Goal: Obtain resource: Obtain resource

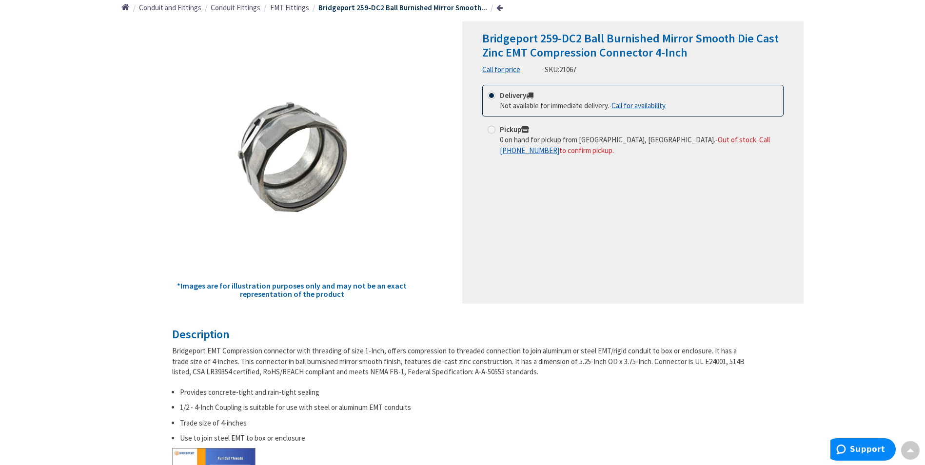
scroll to position [49, 0]
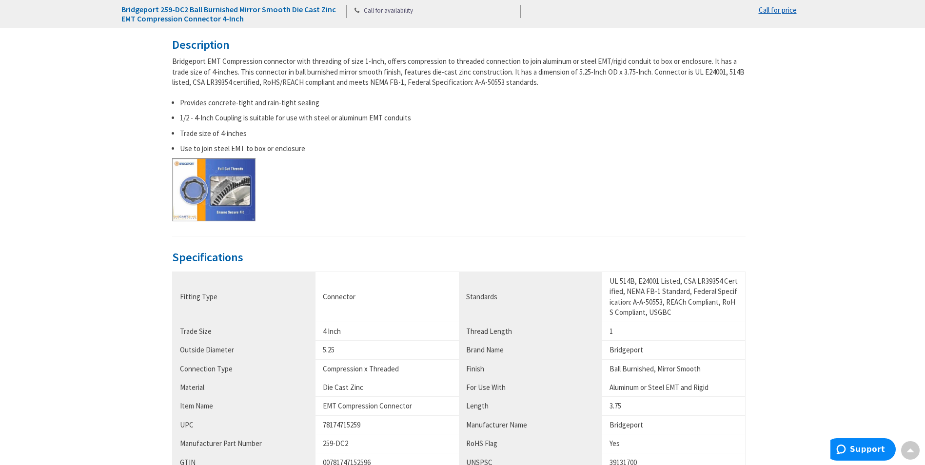
scroll to position [585, 0]
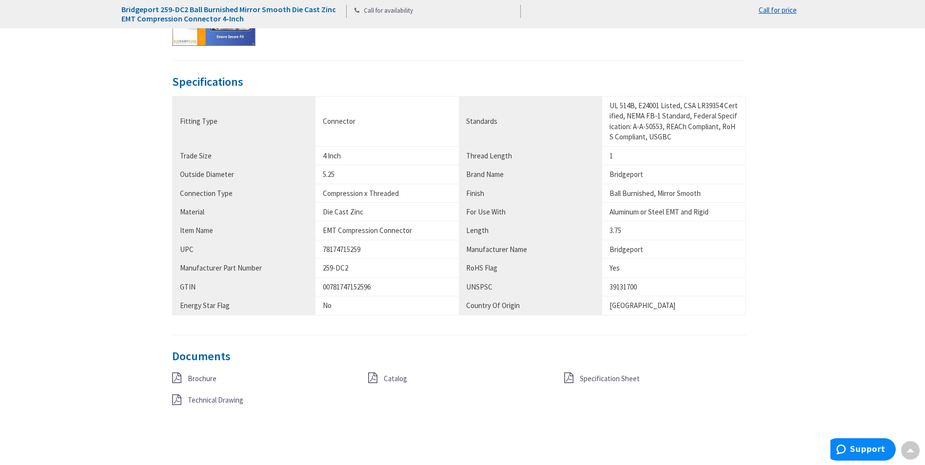
click at [232, 403] on span "Technical Drawing" at bounding box center [216, 400] width 56 height 9
click at [634, 380] on span "Specification Sheet" at bounding box center [610, 378] width 60 height 9
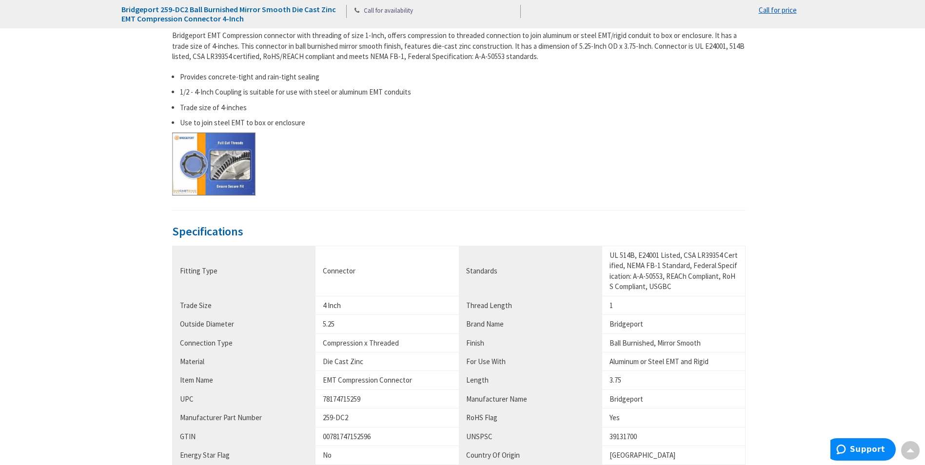
scroll to position [585, 0]
